Goal: Information Seeking & Learning: Learn about a topic

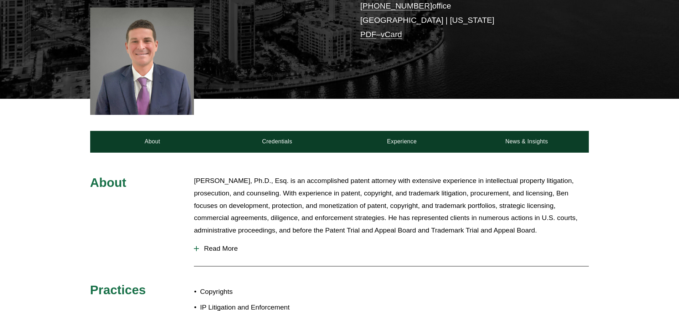
scroll to position [218, 0]
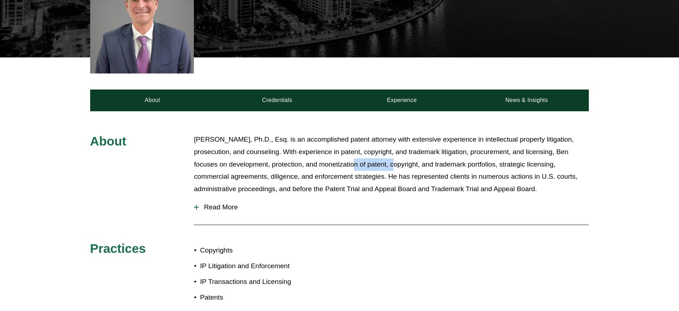
drag, startPoint x: 360, startPoint y: 165, endPoint x: 396, endPoint y: 169, distance: 36.2
click at [396, 169] on p "[PERSON_NAME], Ph.D., Esq. is an accomplished patent attorney with extensive ex…" at bounding box center [391, 164] width 395 height 62
click at [196, 209] on div at bounding box center [196, 207] width 1 height 5
click at [202, 208] on span "Read More" at bounding box center [394, 207] width 390 height 8
click at [231, 207] on span "Read More" at bounding box center [394, 207] width 390 height 8
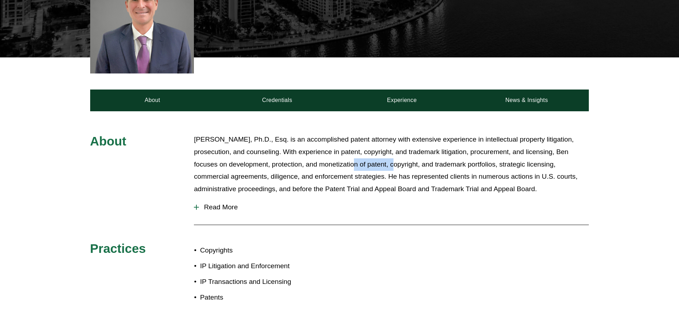
click at [196, 210] on button "Read More" at bounding box center [391, 207] width 395 height 19
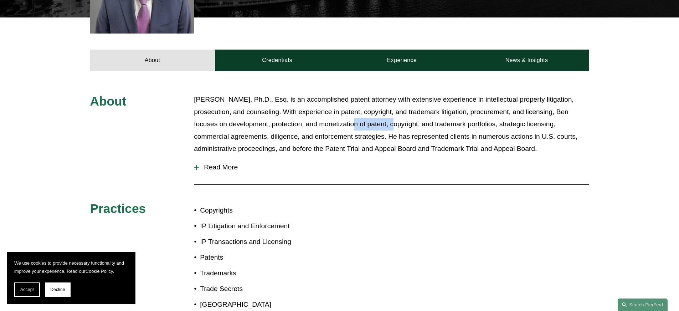
scroll to position [269, 0]
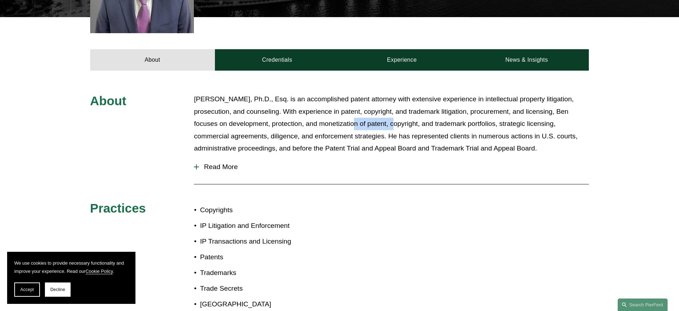
click at [211, 167] on span "Read More" at bounding box center [394, 167] width 390 height 8
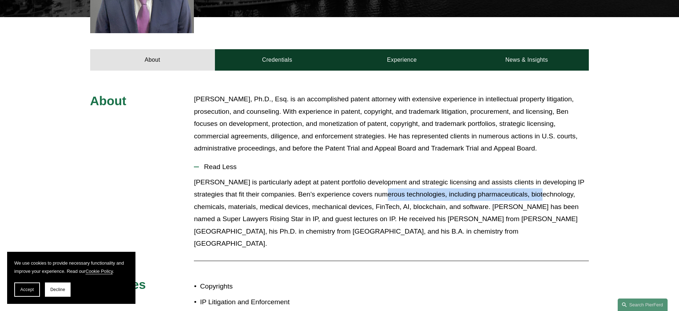
drag, startPoint x: 548, startPoint y: 193, endPoint x: 389, endPoint y: 193, distance: 159.7
click at [389, 193] on p "[PERSON_NAME] is particularly adept at patent portfolio development and strateg…" at bounding box center [391, 213] width 395 height 74
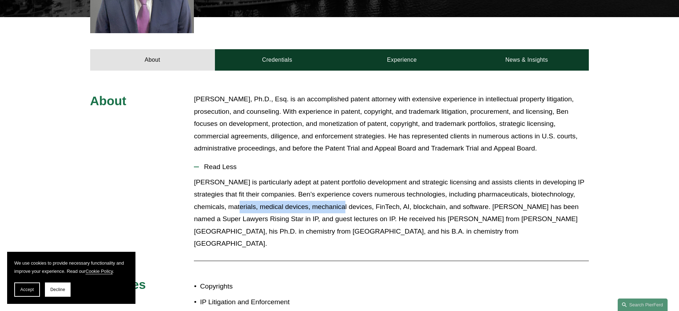
drag, startPoint x: 295, startPoint y: 209, endPoint x: 340, endPoint y: 209, distance: 45.3
click at [340, 209] on p "[PERSON_NAME] is particularly adept at patent portfolio development and strateg…" at bounding box center [391, 213] width 395 height 74
click at [340, 208] on p "[PERSON_NAME] is particularly adept at patent portfolio development and strateg…" at bounding box center [391, 213] width 395 height 74
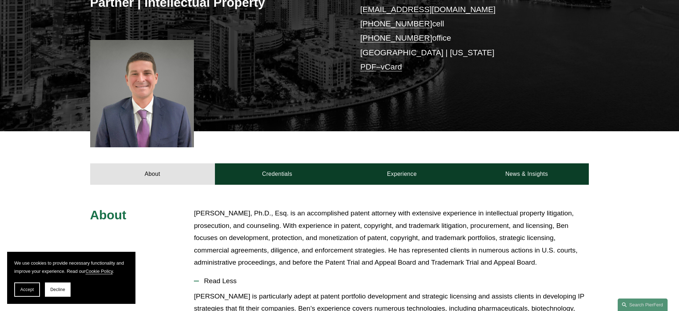
scroll to position [94, 0]
